Goal: Navigation & Orientation: Find specific page/section

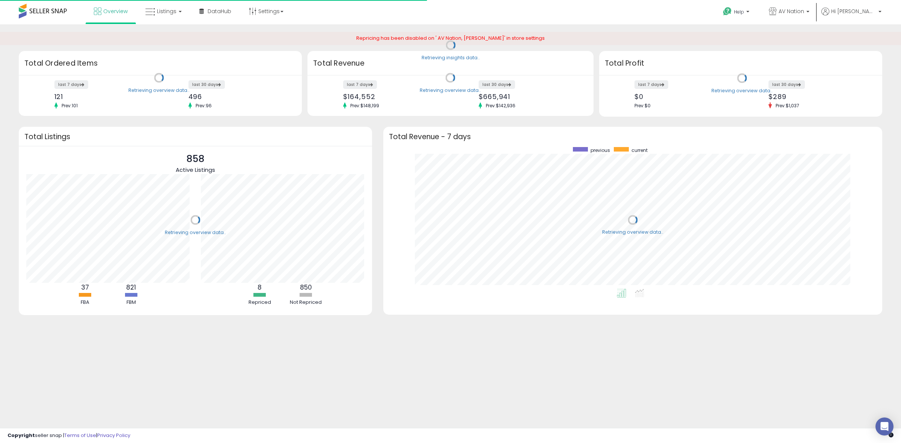
scroll to position [142, 484]
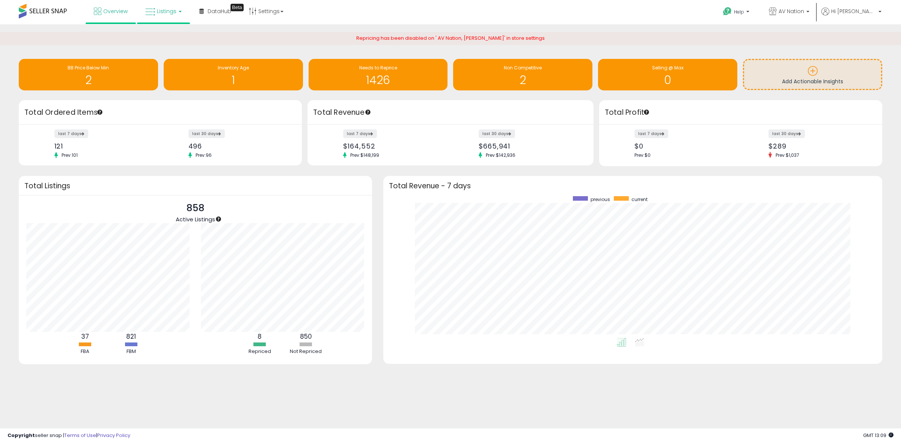
click at [165, 17] on link "Listings" at bounding box center [164, 11] width 48 height 23
click at [810, 8] on p "AV Nation" at bounding box center [789, 12] width 41 height 9
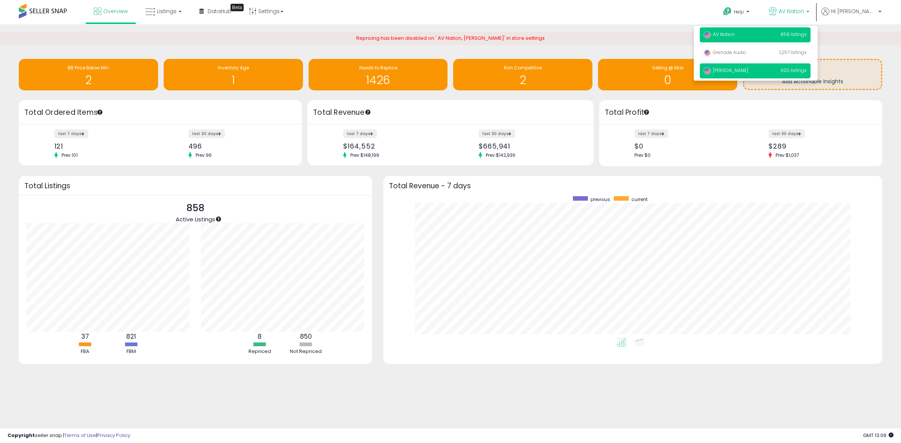
click at [748, 68] on span "[PERSON_NAME]" at bounding box center [726, 70] width 45 height 6
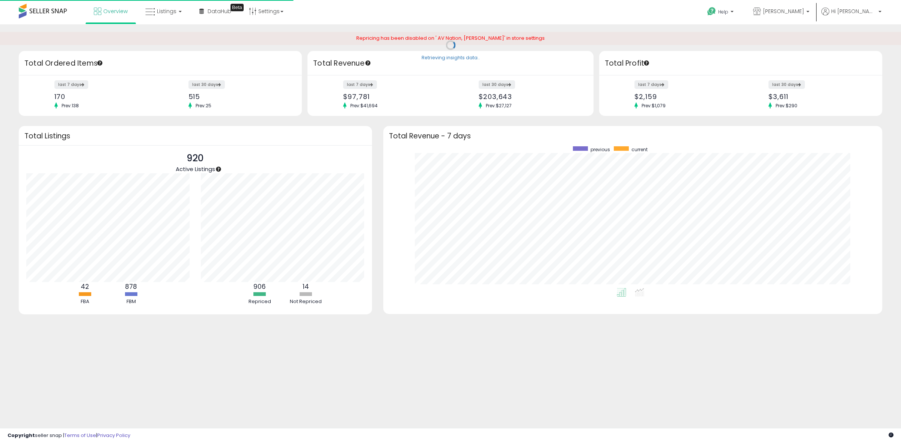
scroll to position [142, 484]
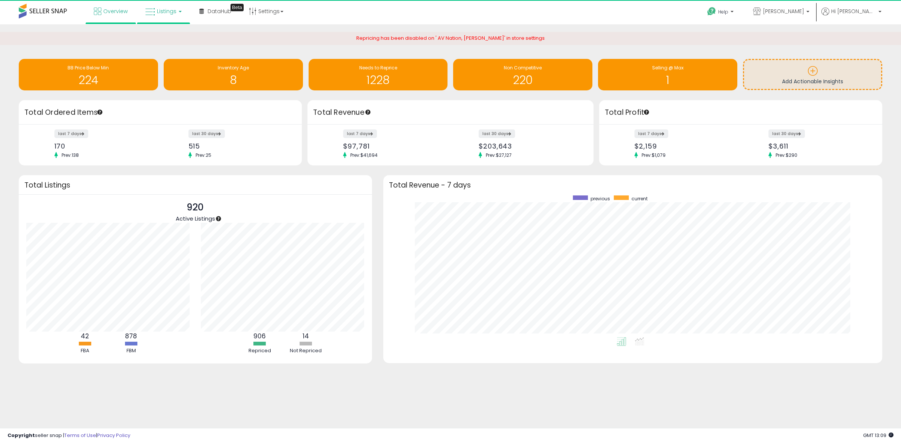
click at [181, 6] on link "Listings" at bounding box center [164, 11] width 48 height 23
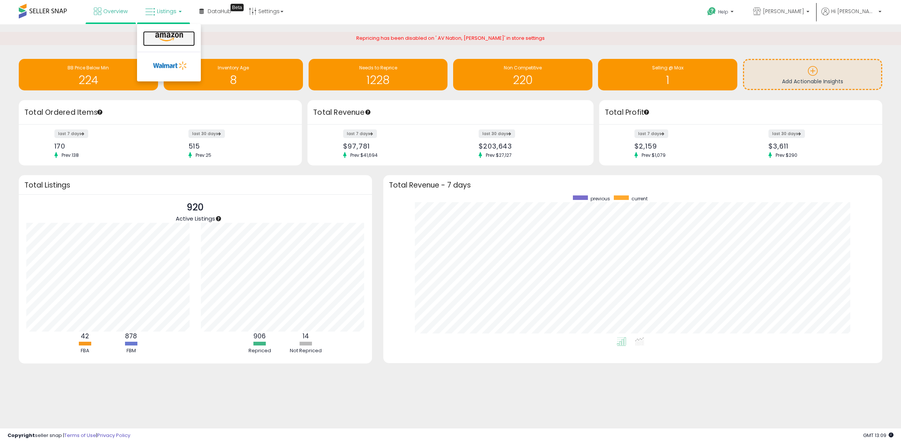
click at [170, 36] on icon at bounding box center [169, 37] width 33 height 10
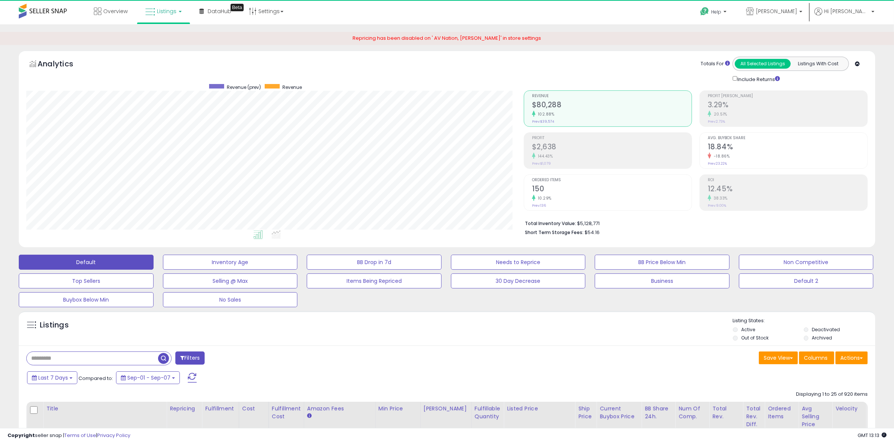
scroll to position [154, 498]
